Goal: Task Accomplishment & Management: Complete application form

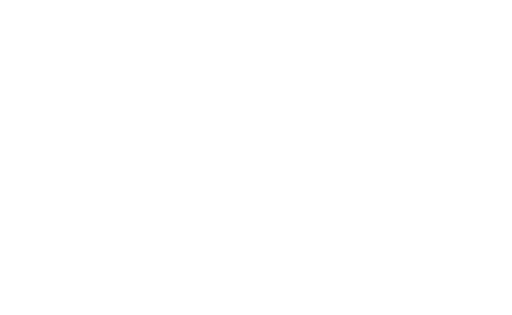
select select "100"
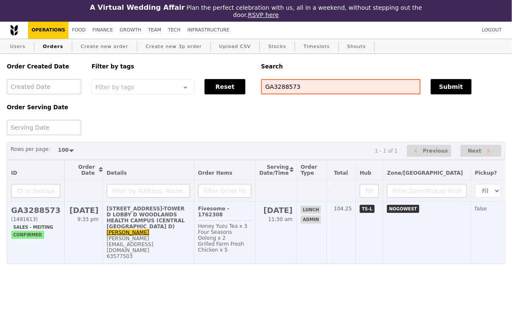
click at [171, 236] on td "[STREET_ADDRESS]-TOWER D LOBBY D WOODLANDS HEALTH CAMPUS (CENTRAL ADMIN OFFICE …" at bounding box center [148, 233] width 91 height 62
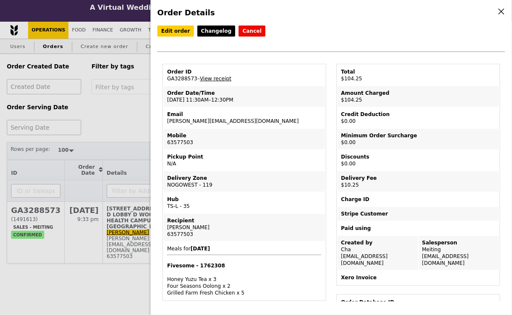
drag, startPoint x: 234, startPoint y: 120, endPoint x: 162, endPoint y: 121, distance: 72.3
click at [220, 126] on td "Email joey_tc_chien@nni.com.sg" at bounding box center [244, 118] width 161 height 20
drag, startPoint x: 242, startPoint y: 123, endPoint x: 166, endPoint y: 121, distance: 75.3
click at [166, 121] on td "Email joey_tc_chien@nni.com.sg" at bounding box center [244, 118] width 161 height 20
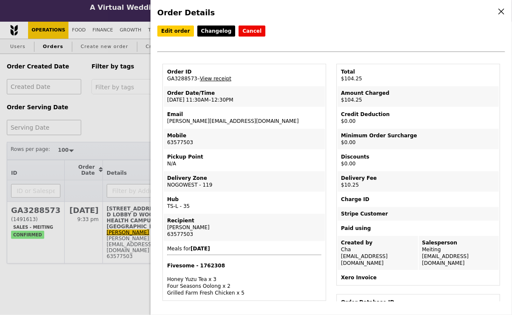
copy td "joey_tc_chien@nni.com.sg"
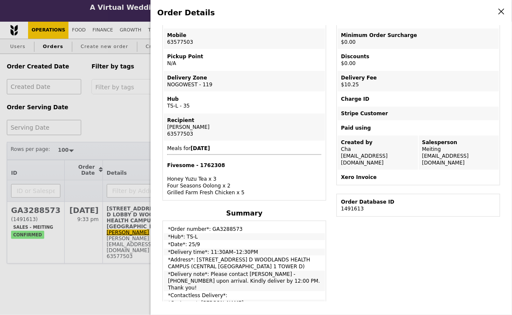
scroll to position [201, 0]
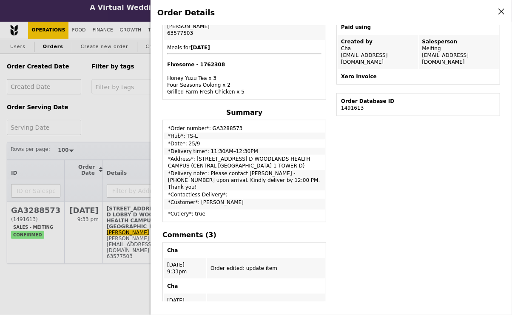
click at [250, 181] on td "*Delivery note*: Please contact Ms Dharani - 98552796 upon arrival. Kindly deli…" at bounding box center [244, 180] width 161 height 20
drag, startPoint x: 285, startPoint y: 182, endPoint x: 207, endPoint y: 175, distance: 78.6
click at [207, 175] on td "*Delivery note*: Please contact Ms Dharani - 98552796 upon arrival. Kindly deli…" at bounding box center [244, 180] width 161 height 20
copy td "Please contact Ms Dharani - 98552796 upon arrival. Kindly deliver by 12:00 PM. …"
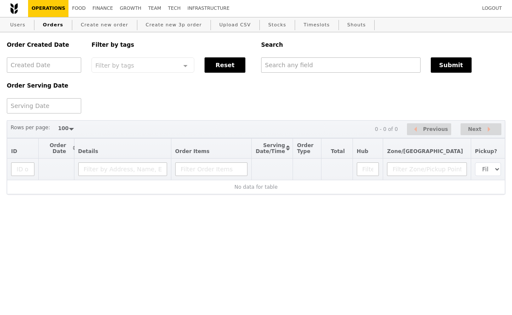
select select "100"
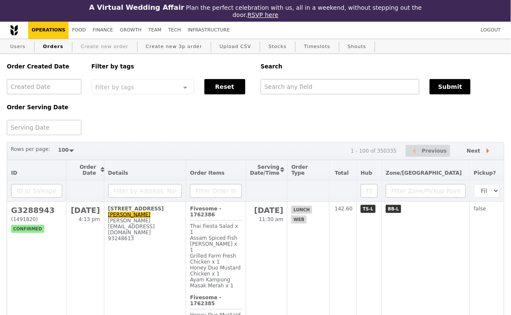
click at [118, 48] on link "Create new order" at bounding box center [104, 46] width 54 height 15
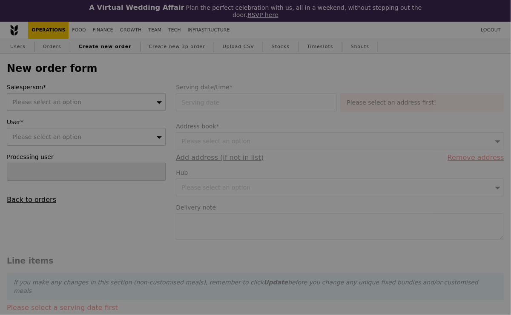
type input "Confirm"
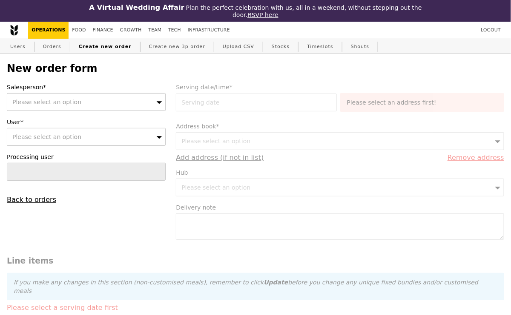
click at [121, 134] on div "Please select an option" at bounding box center [86, 137] width 159 height 18
type input "joey_tc_chien@nni.com.sg"
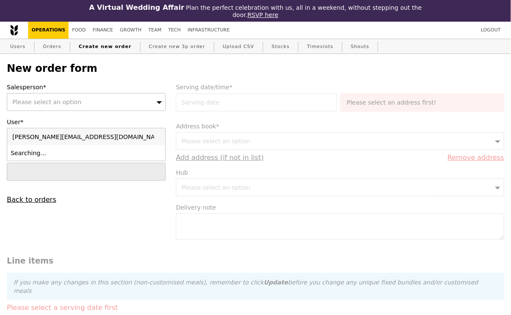
type input "Confirm"
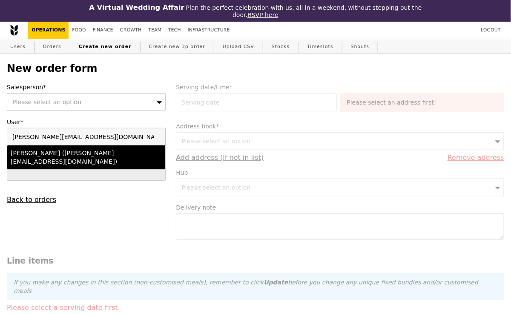
type input "joey_tc_chien@nni.com.sg"
click at [104, 159] on li "Joey Chien (joey_tc_chien@nni.com.sg)" at bounding box center [86, 158] width 158 height 24
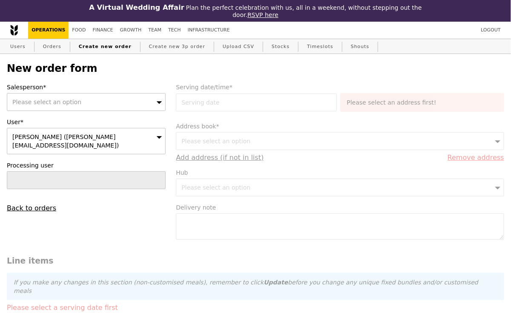
click at [106, 103] on div "Please select an option" at bounding box center [86, 102] width 159 height 18
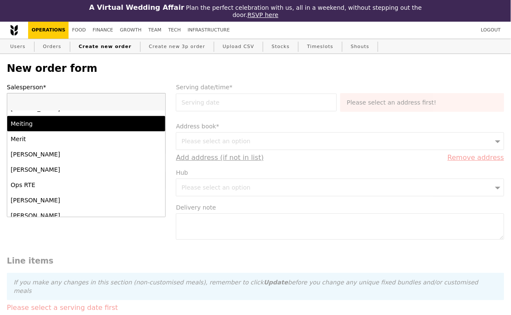
scroll to position [580, 0]
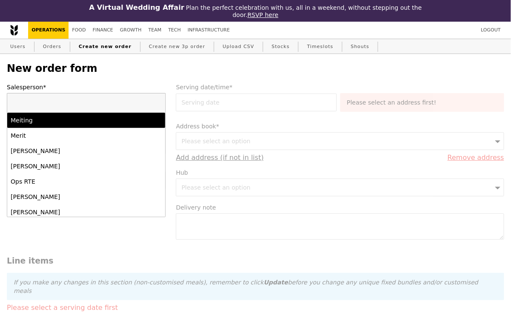
click at [74, 123] on div "Meiting" at bounding box center [67, 120] width 113 height 9
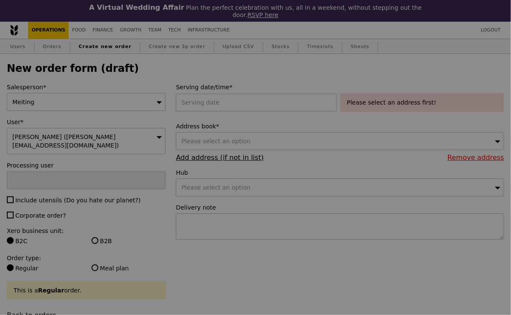
type input "Confirm"
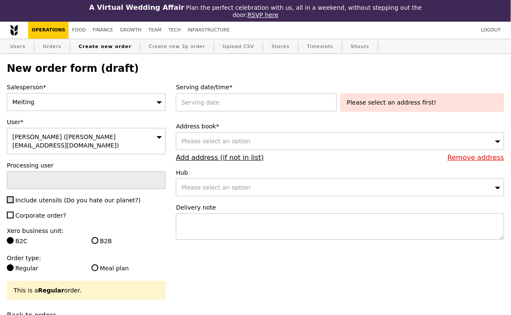
click at [8, 197] on input "Include utensils (Do you hate our planet?)" at bounding box center [10, 200] width 7 height 7
checkbox input "true"
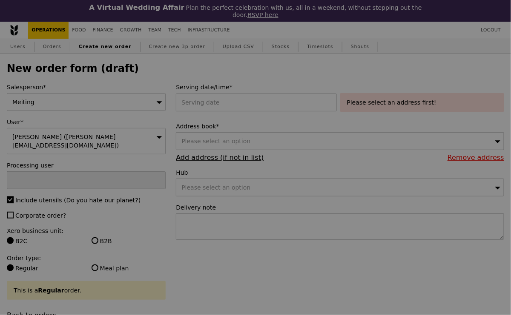
type input "Confirm"
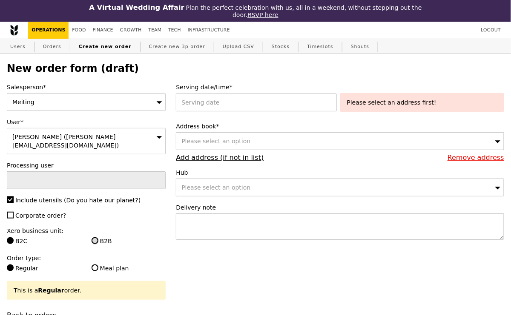
click at [96, 237] on input "B2B" at bounding box center [94, 240] width 7 height 7
radio input "true"
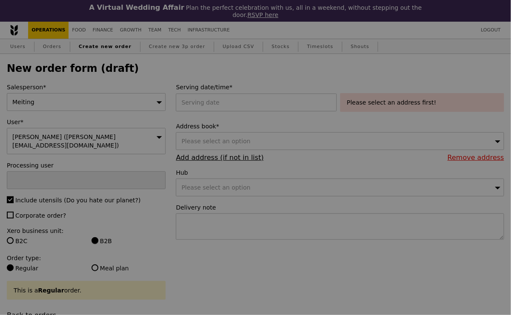
type input "Confirm"
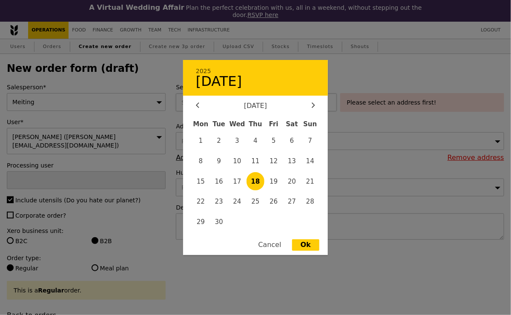
click at [268, 99] on div "2025 18 September September 2025 Mon Tue Wed Thu Fri Sat Sun 1 2 3 4 5 6 7 8 9 …" at bounding box center [258, 103] width 164 height 18
click at [252, 203] on span "25" at bounding box center [255, 202] width 18 height 18
type input "25 Sep 2025"
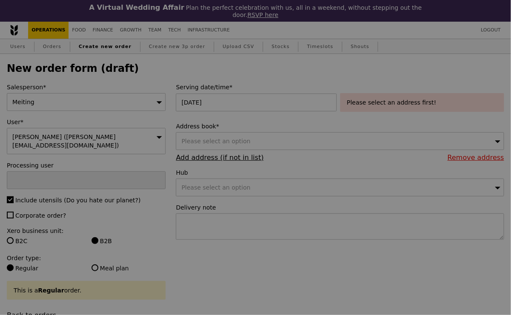
type input "Confirm"
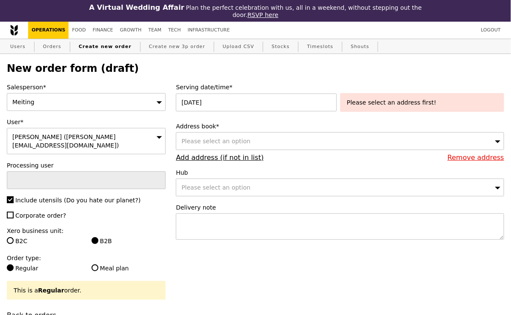
click at [371, 98] on div "Please select an address first!" at bounding box center [422, 102] width 150 height 9
click at [232, 159] on link "Add address (if not in list)" at bounding box center [220, 158] width 88 height 8
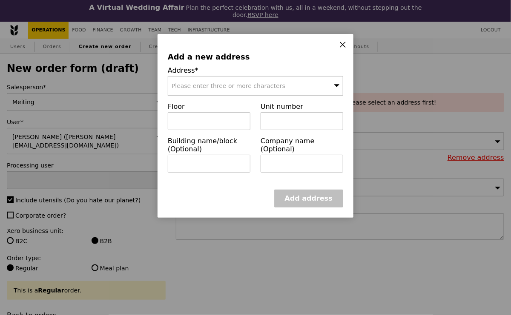
click at [244, 86] on span "Please enter three or more characters" at bounding box center [228, 86] width 114 height 7
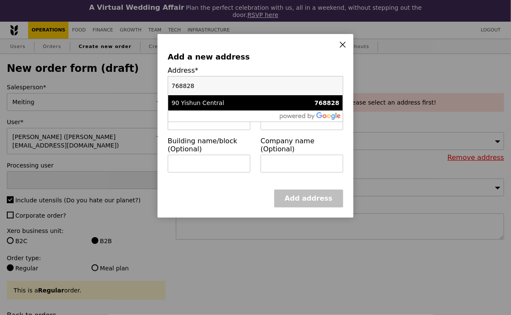
type input "768828"
click at [243, 105] on div "90 Yishun Central" at bounding box center [234, 103] width 126 height 9
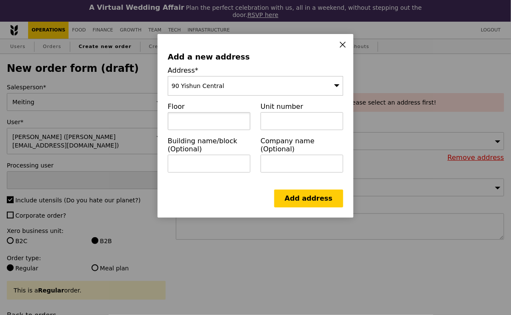
click at [230, 123] on input "text" at bounding box center [209, 121] width 83 height 18
paste input "KHOO TECK PUAT HOSPITAL - MAIN LOBBY NEAR TOWER A"
click at [177, 120] on input "KHOO TECK PUAT HOSPITAL - MAIN LOBBY NEAR TOWER A" at bounding box center [209, 121] width 83 height 18
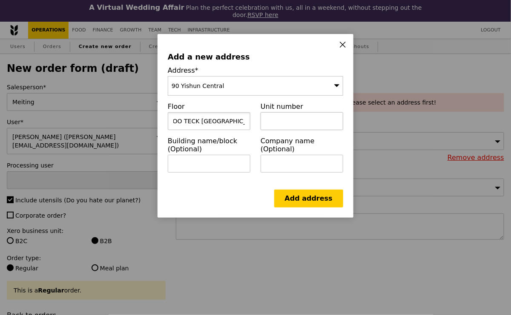
type input "KHOO TECK PUAT HOSPITAL"
click at [275, 120] on input "text" at bounding box center [301, 121] width 83 height 18
paste input "- MAIN LOBBY NEAR TOWER A"
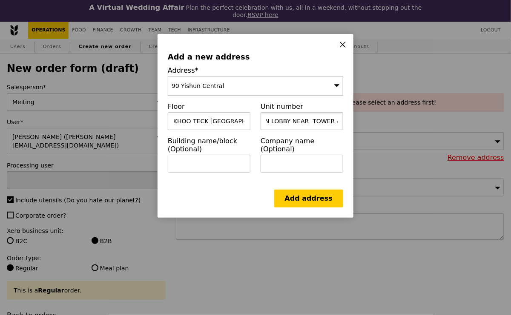
click at [311, 120] on input "- MAIN LOBBY NEAR TOWER A" at bounding box center [301, 121] width 83 height 18
drag, startPoint x: 268, startPoint y: 122, endPoint x: 352, endPoint y: 120, distance: 84.7
click at [352, 120] on div "Add a new address Address* 90 Yishun Central Floor KHOO TECK PUAT HOSPITAL Unit…" at bounding box center [255, 126] width 196 height 184
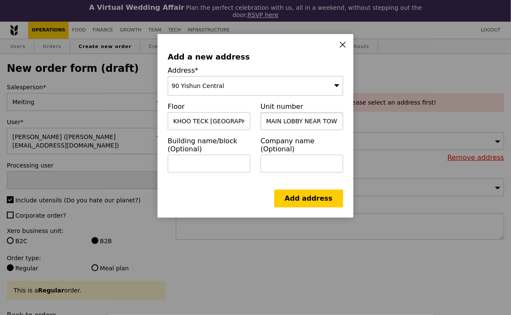
click at [317, 120] on input "MAIN LOBBY NEAR TOWER A," at bounding box center [301, 121] width 83 height 18
paste input "National Neuroscience Institute, DEPARTMENT OF NEUROLOGY"
type input "MAIN LOBBY NEAR TOWER A, National Neuroscience Institute, DEPARTMENT OF NEUROLO…"
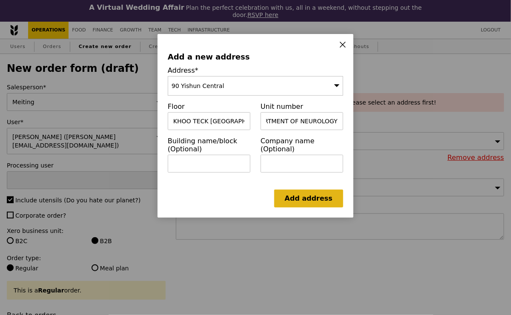
scroll to position [0, 0]
click at [306, 197] on link "Add address" at bounding box center [308, 199] width 69 height 18
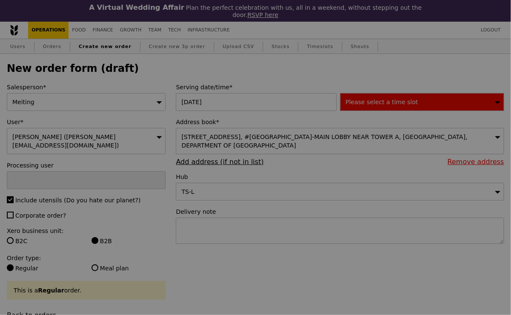
type input "Confirm"
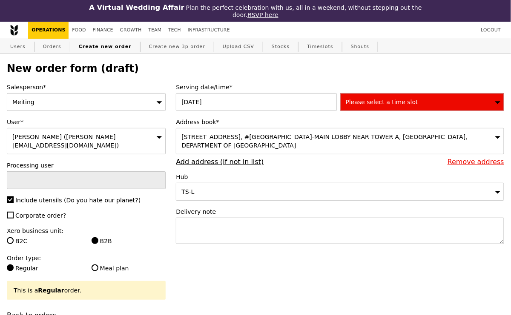
click at [395, 106] on div "Please select a time slot" at bounding box center [422, 102] width 164 height 18
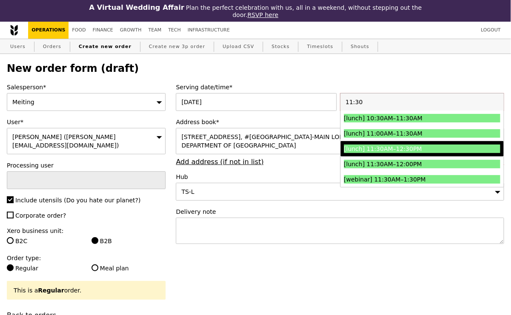
type input "11:30"
click at [397, 151] on div "[lunch] 11:30AM–12:30PM" at bounding box center [402, 149] width 117 height 9
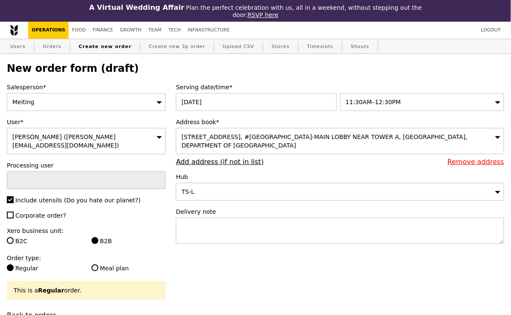
type input "Confirm"
click at [214, 236] on textarea at bounding box center [340, 231] width 328 height 26
paste textarea "Please contact Ms Dharani - 98552796 upon arrival. Kindly deliver by 12:00 PM. …"
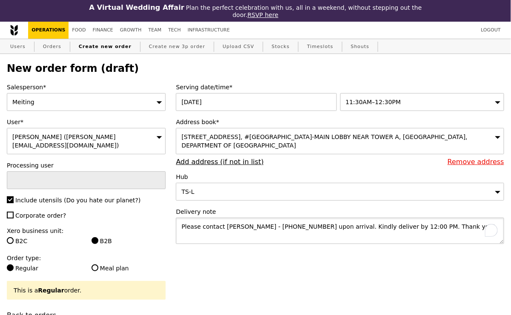
type textarea "Please contact Ms Dharani - 98552796 upon arrival. Kindly deliver by 12:00 PM. …"
type input "Confirm"
click at [243, 224] on textarea "Please contact Ms Dharani - 98552796 upon arrival. Kindly deliver by 12:00 PM. …" at bounding box center [340, 231] width 328 height 26
click at [264, 226] on textarea "Please contact Nancy - 98552796 upon arrival. Kindly deliver by 12:00 PM. Thank…" at bounding box center [340, 231] width 328 height 26
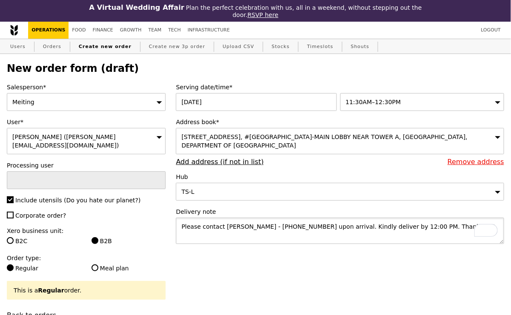
click at [264, 226] on textarea "Please contact Nancy - 98552796 upon arrival. Kindly deliver by 12:00 PM. Thank…" at bounding box center [340, 231] width 328 height 26
paste textarea "752876"
type textarea "Please contact Nancy - 97528766 upon arrival. Kindly deliver by 12:00 PM. Thank…"
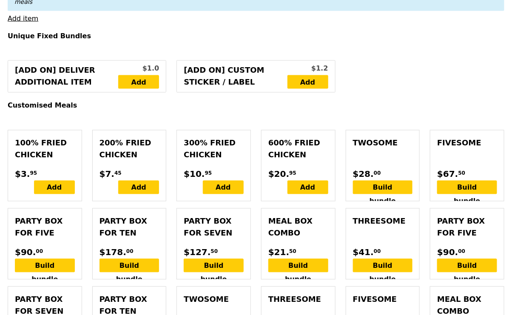
scroll to position [364, 0]
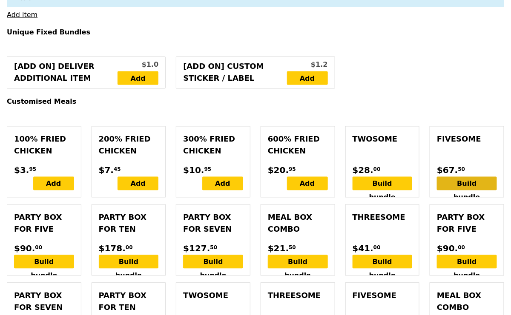
click at [454, 177] on div "Build bundle" at bounding box center [467, 184] width 60 height 14
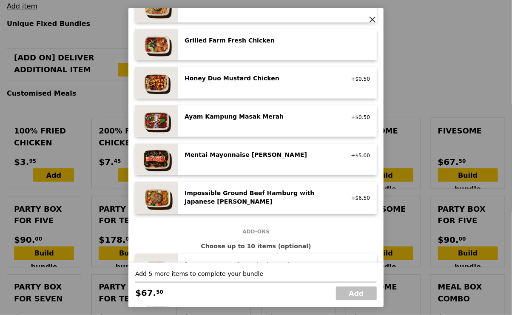
scroll to position [216, 0]
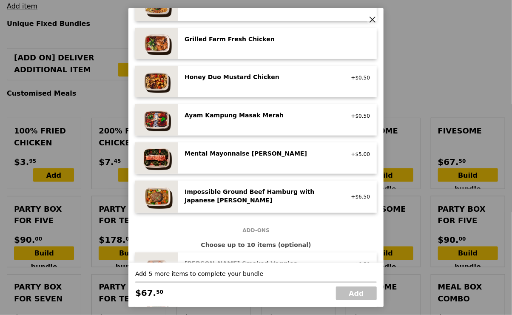
click at [225, 149] on div "Mentai Mayonnaise Aburi Salmon" at bounding box center [261, 153] width 153 height 9
click at [223, 156] on div "Mentai Mayonnaise Aburi Salmon" at bounding box center [261, 153] width 153 height 9
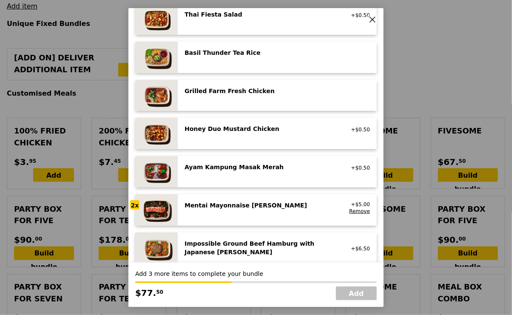
scroll to position [142, 0]
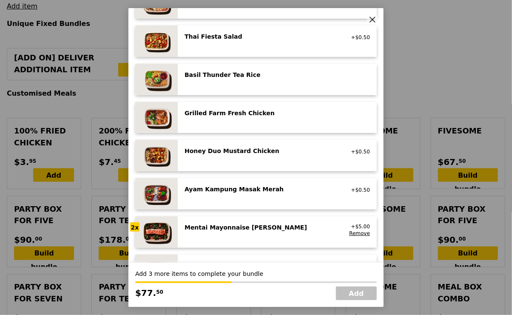
click at [220, 122] on div "Grilled Farm Fresh Chicken high protein, contains allium, dairy, nuts, soy" at bounding box center [277, 118] width 185 height 18
click at [220, 122] on div "Grilled Farm Fresh Chicken high protein, contains allium, dairy, nuts, soy Remo…" at bounding box center [277, 118] width 185 height 18
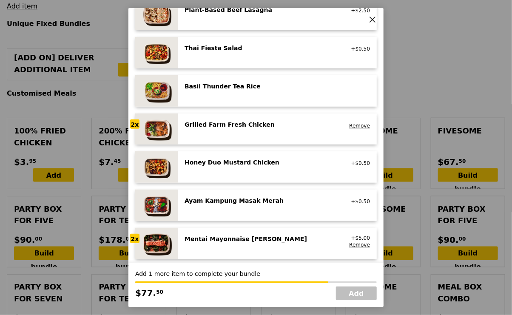
scroll to position [134, 0]
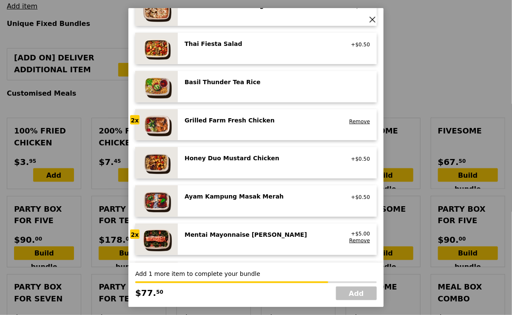
click at [261, 120] on div "Grilled Farm Fresh Chicken" at bounding box center [261, 120] width 153 height 9
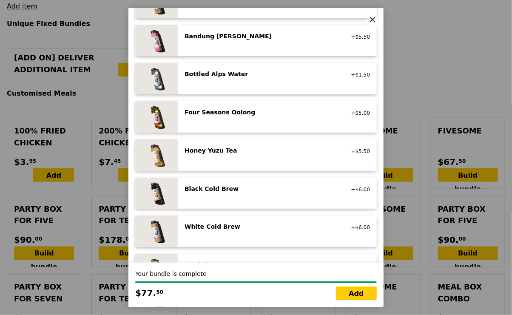
scroll to position [910, 0]
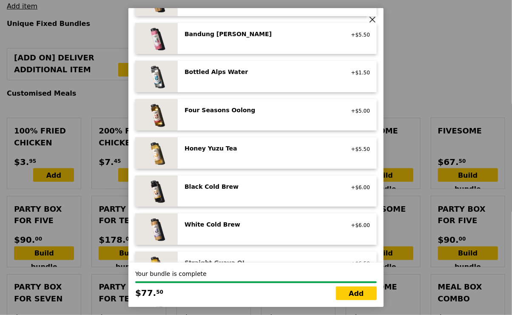
click at [232, 112] on div "Four Seasons Oolong" at bounding box center [261, 110] width 153 height 9
click at [233, 150] on div "Honey Yuzu Tea" at bounding box center [261, 148] width 153 height 9
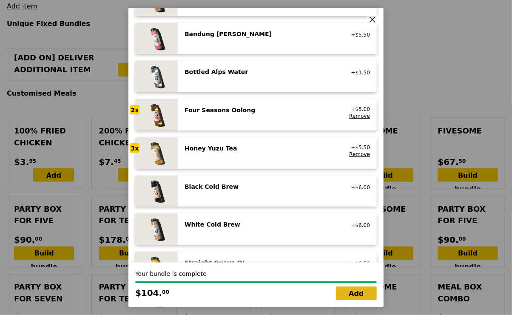
click at [367, 291] on link "Add" at bounding box center [356, 294] width 41 height 14
type input "Loading..."
type input "104.00"
type input "6.19"
type input "6.75"
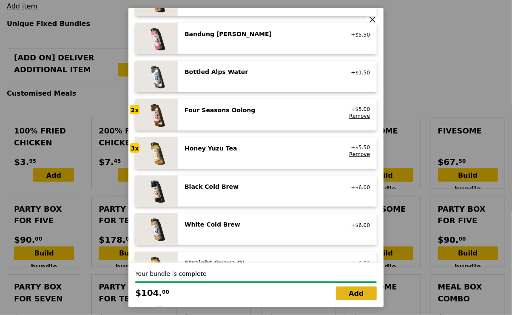
type input "110.75"
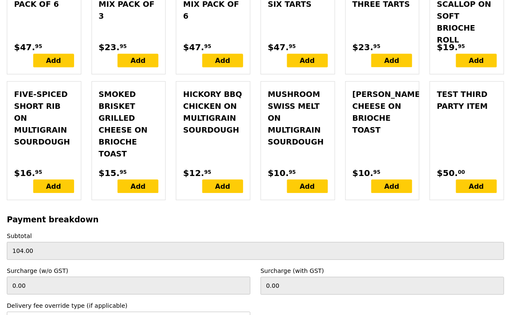
scroll to position [2585, 0]
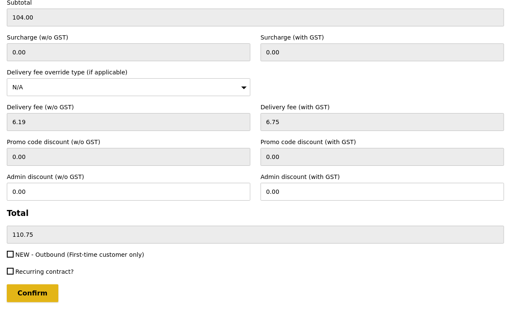
click at [39, 285] on input "Confirm" at bounding box center [32, 294] width 51 height 18
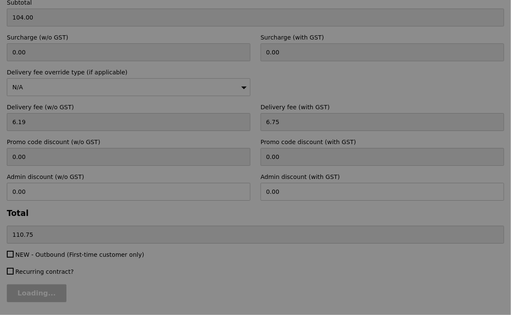
type input "Loading..."
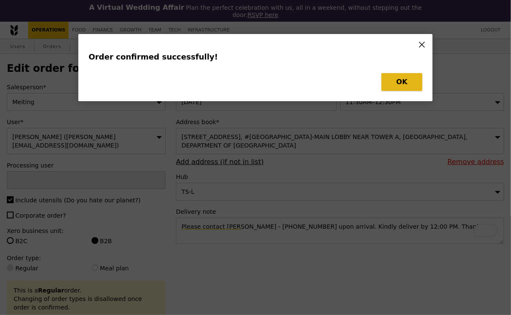
click at [396, 80] on button "OK" at bounding box center [401, 82] width 41 height 18
type input "Cha"
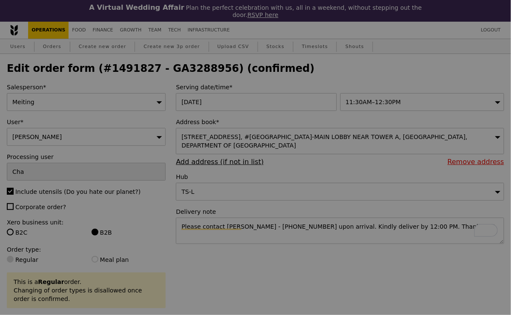
type input "Update"
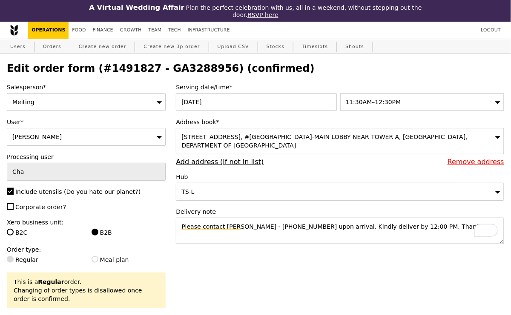
click at [153, 72] on h2 "Edit order form (#1491827 - GA3288956) (confirmed)" at bounding box center [255, 69] width 497 height 12
copy h2 "GA3288956"
click at [58, 46] on link "Orders" at bounding box center [52, 46] width 25 height 15
select select "100"
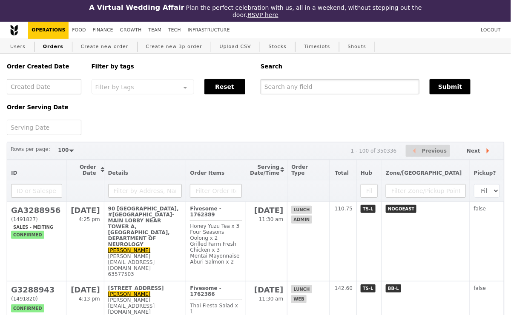
click at [270, 82] on input "text" at bounding box center [339, 86] width 159 height 15
paste input "GA3288956"
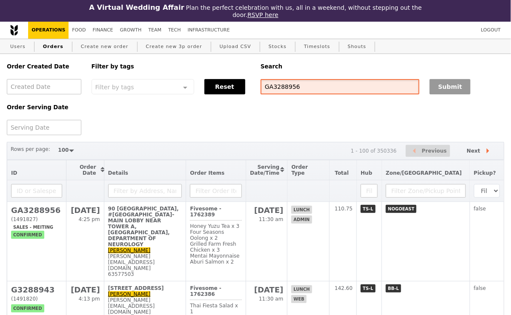
type input "GA3288956"
click at [434, 94] on button "Submit" at bounding box center [449, 86] width 41 height 15
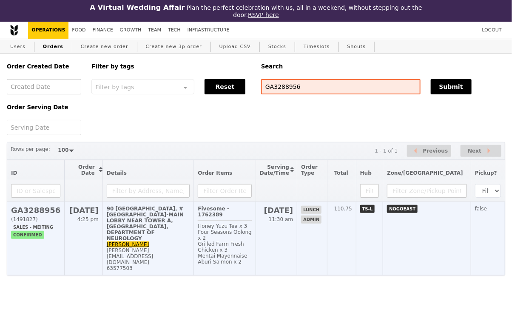
click at [184, 235] on td "90 Yishun Central, #KHOO TECK PUAT HOSPITAL-MAIN LOBBY NEAR TOWER A, National N…" at bounding box center [148, 239] width 91 height 74
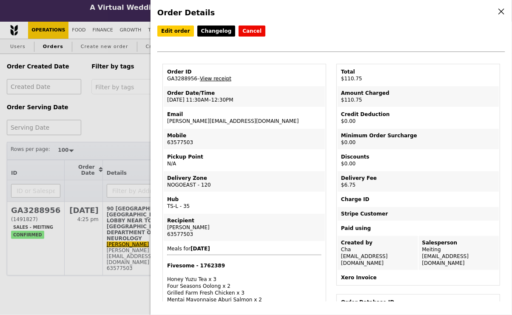
click at [220, 76] on link "View receipt" at bounding box center [215, 79] width 31 height 6
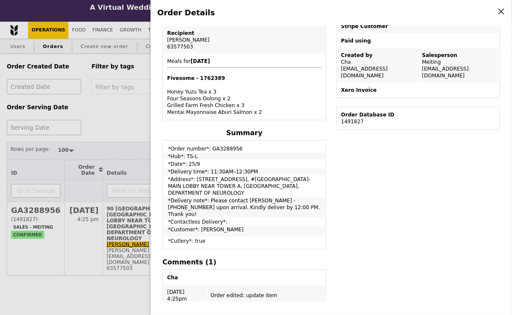
scroll to position [189, 0]
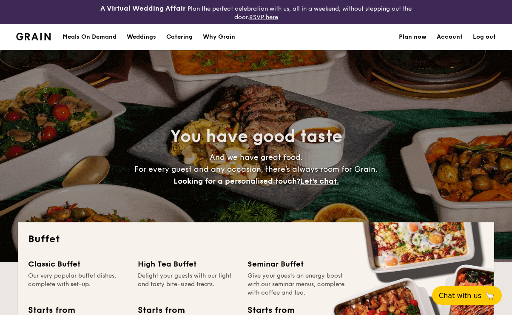
select select
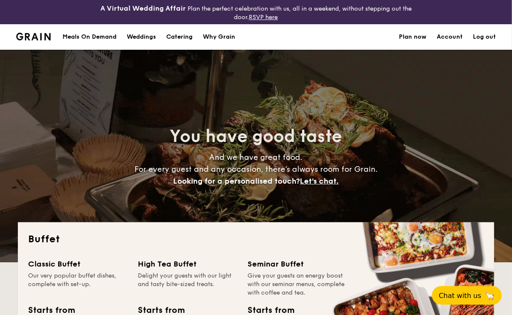
click at [92, 39] on div "Meals On Demand" at bounding box center [90, 37] width 54 height 26
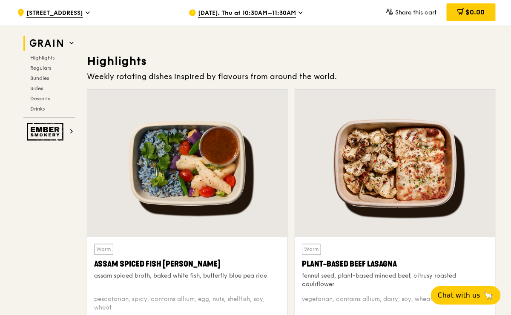
scroll to position [254, 0]
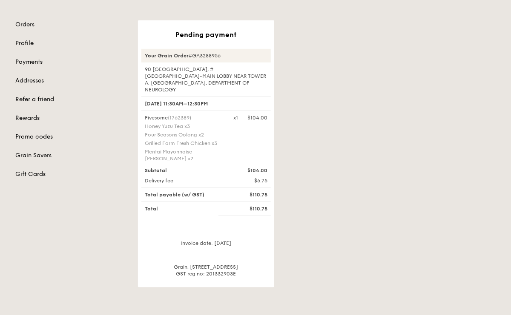
scroll to position [97, 0]
